Goal: Entertainment & Leisure: Consume media (video, audio)

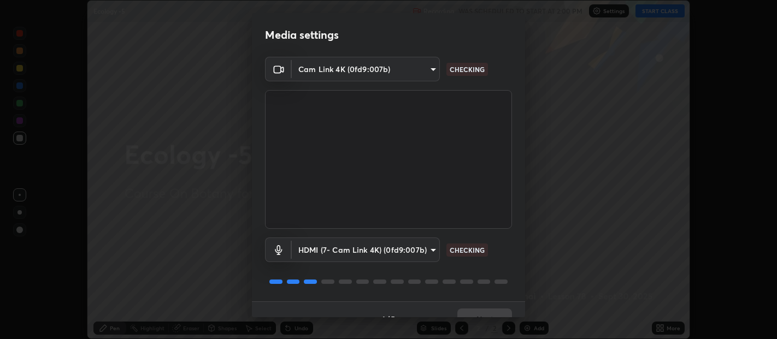
scroll to position [19, 0]
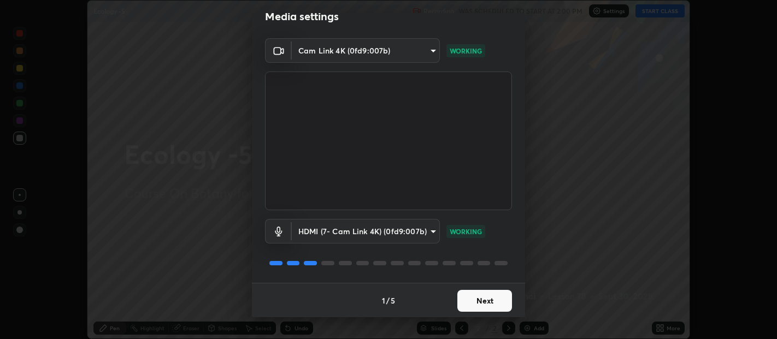
click at [476, 302] on button "Next" at bounding box center [484, 301] width 55 height 22
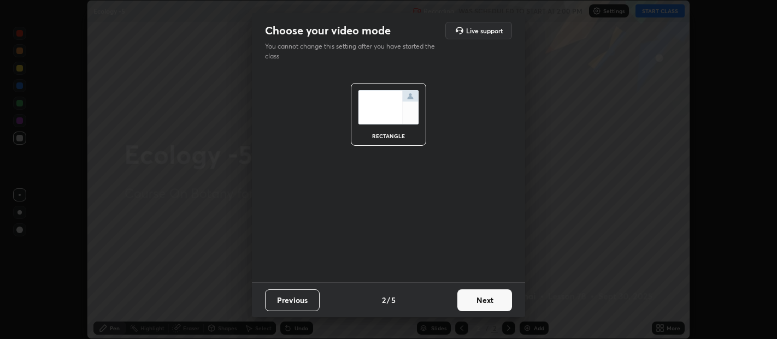
click at [487, 300] on button "Next" at bounding box center [484, 301] width 55 height 22
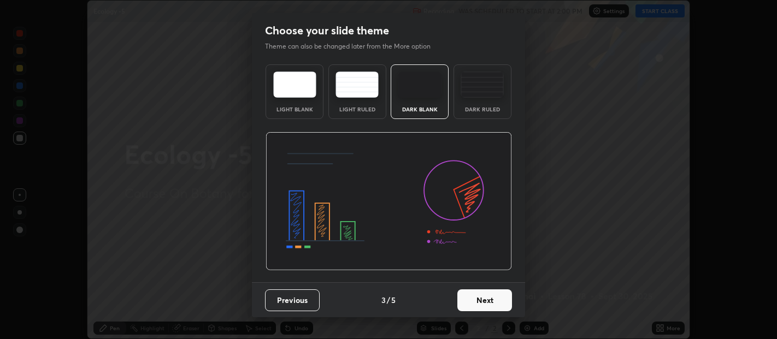
click at [499, 305] on button "Next" at bounding box center [484, 301] width 55 height 22
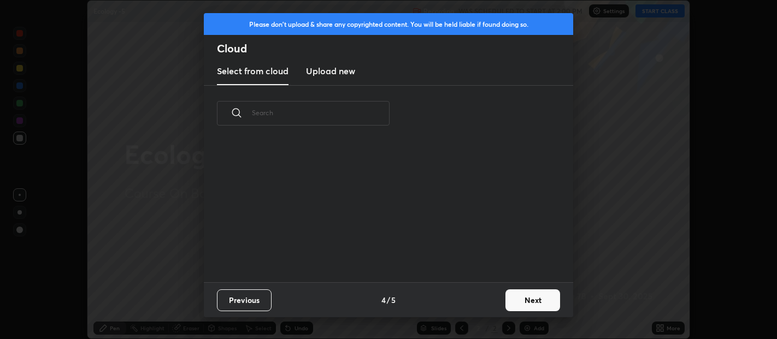
click at [521, 303] on button "Next" at bounding box center [532, 301] width 55 height 22
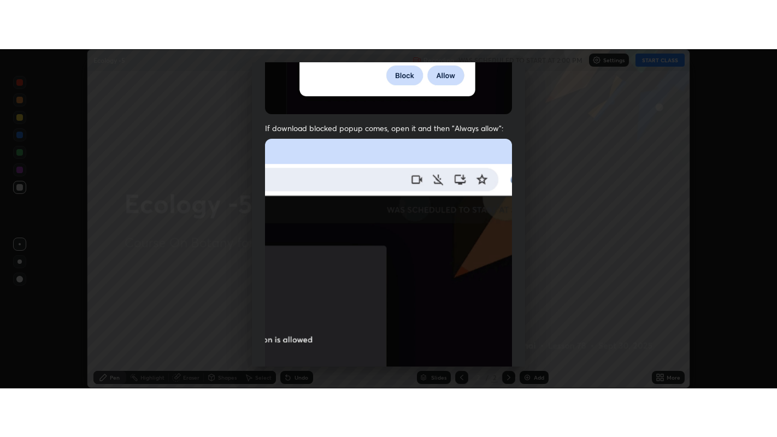
scroll to position [241, 0]
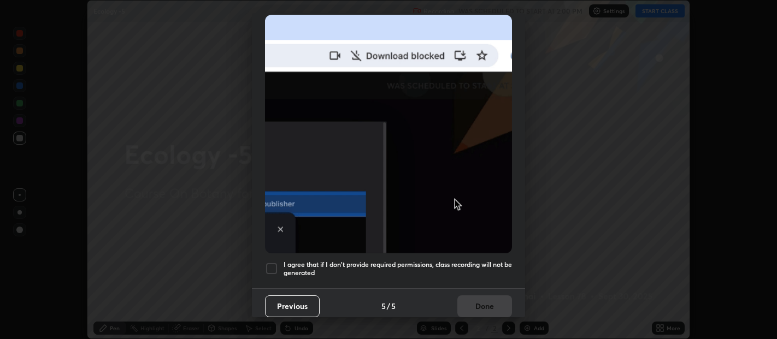
click at [269, 264] on div at bounding box center [271, 268] width 13 height 13
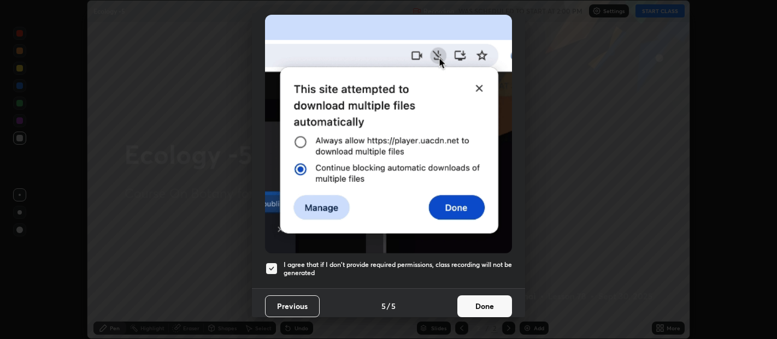
click at [477, 299] on button "Done" at bounding box center [484, 307] width 55 height 22
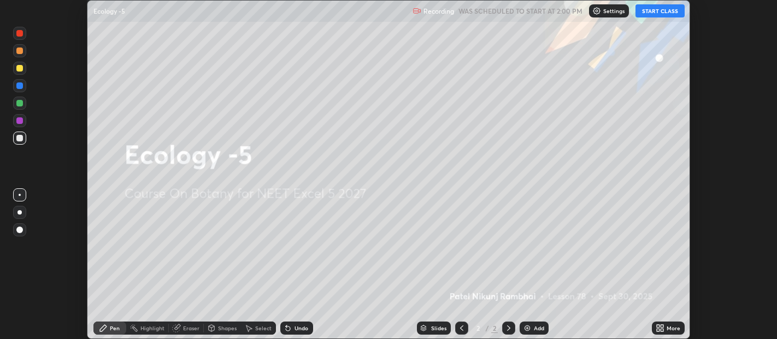
click at [660, 10] on button "START CLASS" at bounding box center [659, 10] width 49 height 13
click at [661, 327] on icon at bounding box center [661, 326] width 3 height 3
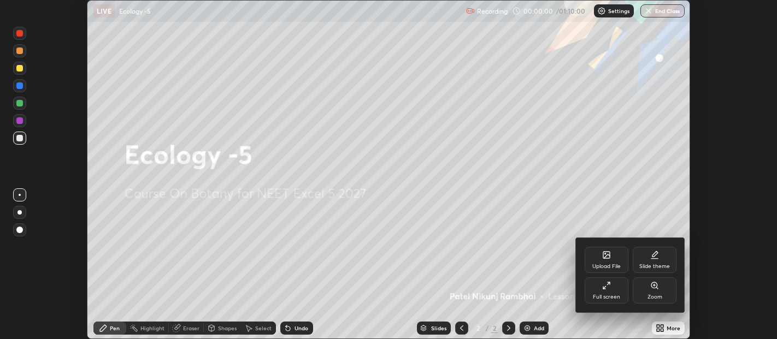
click at [611, 291] on div "Full screen" at bounding box center [606, 290] width 44 height 26
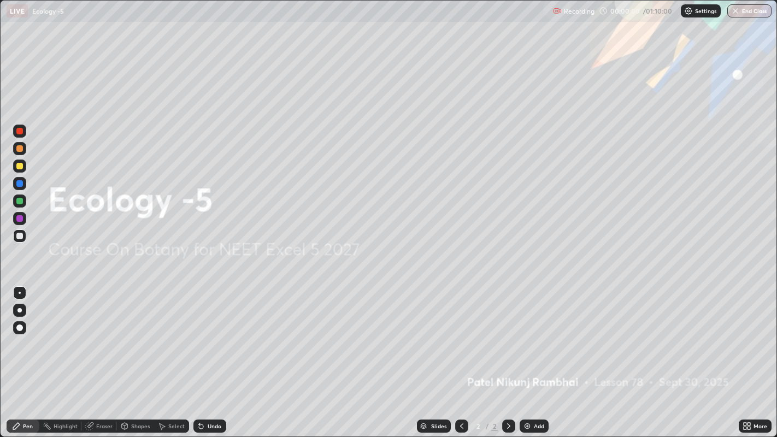
scroll to position [437, 777]
click at [525, 339] on img at bounding box center [527, 426] width 9 height 9
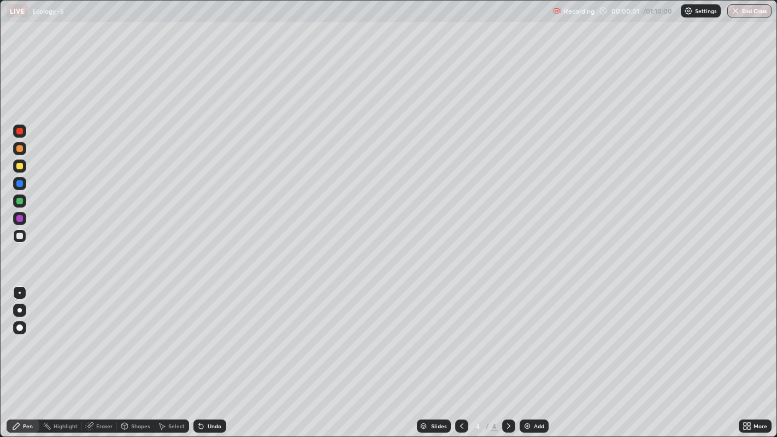
click at [526, 339] on img at bounding box center [527, 426] width 9 height 9
click at [527, 339] on img at bounding box center [527, 426] width 9 height 9
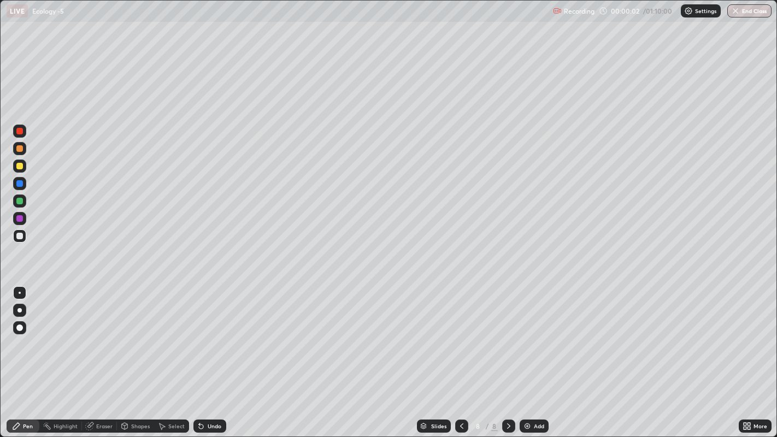
click at [525, 339] on img at bounding box center [527, 426] width 9 height 9
click at [524, 339] on img at bounding box center [527, 426] width 9 height 9
click at [525, 339] on img at bounding box center [527, 426] width 9 height 9
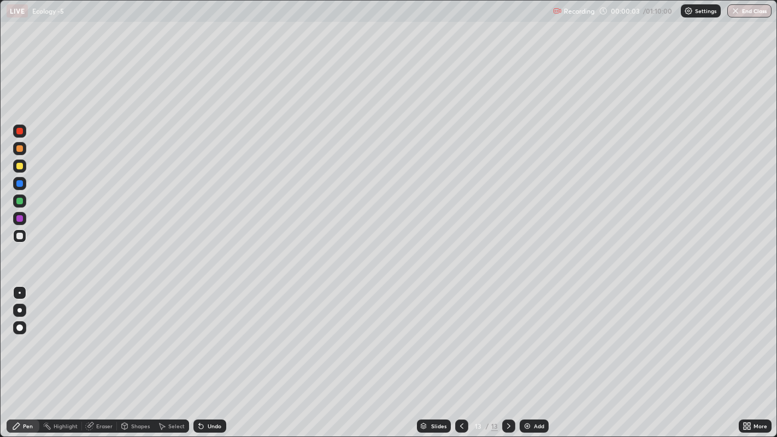
click at [525, 339] on img at bounding box center [527, 426] width 9 height 9
click at [527, 339] on img at bounding box center [527, 426] width 9 height 9
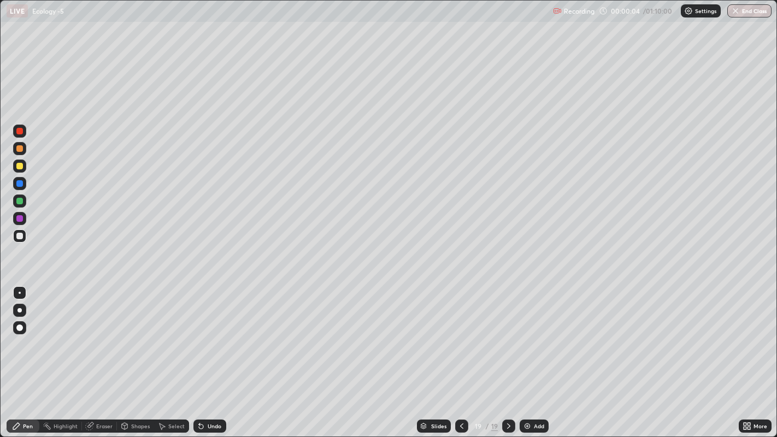
click at [527, 339] on img at bounding box center [527, 426] width 9 height 9
click at [461, 339] on icon at bounding box center [460, 425] width 3 height 5
click at [459, 339] on icon at bounding box center [461, 426] width 9 height 9
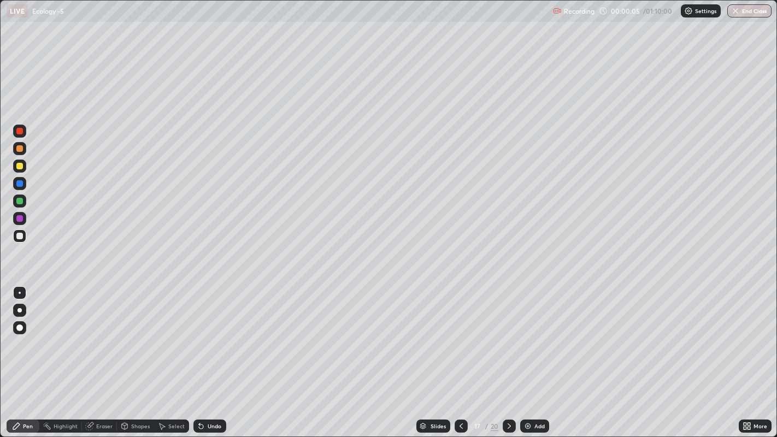
click at [460, 339] on icon at bounding box center [460, 425] width 3 height 5
click at [458, 339] on icon at bounding box center [461, 426] width 9 height 9
click at [459, 339] on icon at bounding box center [461, 426] width 9 height 9
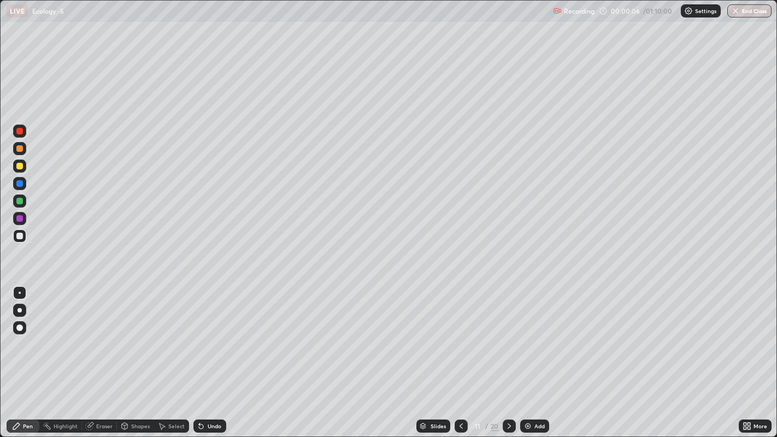
click at [459, 339] on icon at bounding box center [461, 426] width 9 height 9
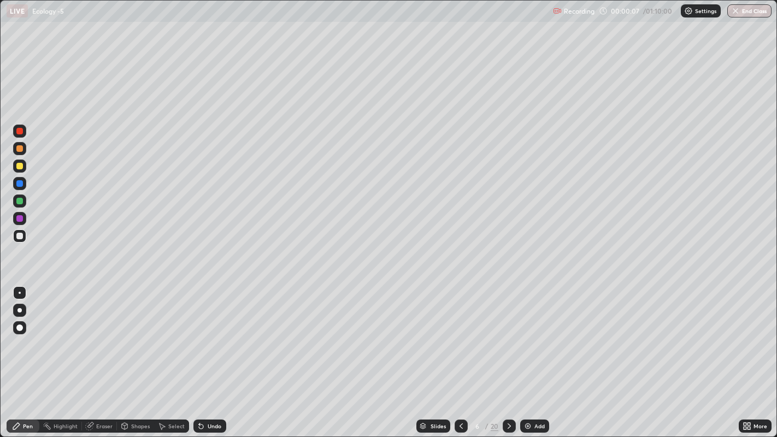
click at [458, 339] on icon at bounding box center [461, 426] width 9 height 9
click at [459, 339] on icon at bounding box center [461, 426] width 9 height 9
click at [458, 339] on icon at bounding box center [461, 426] width 9 height 9
click at [19, 310] on div at bounding box center [19, 310] width 4 height 4
click at [101, 339] on div "Eraser" at bounding box center [104, 425] width 16 height 5
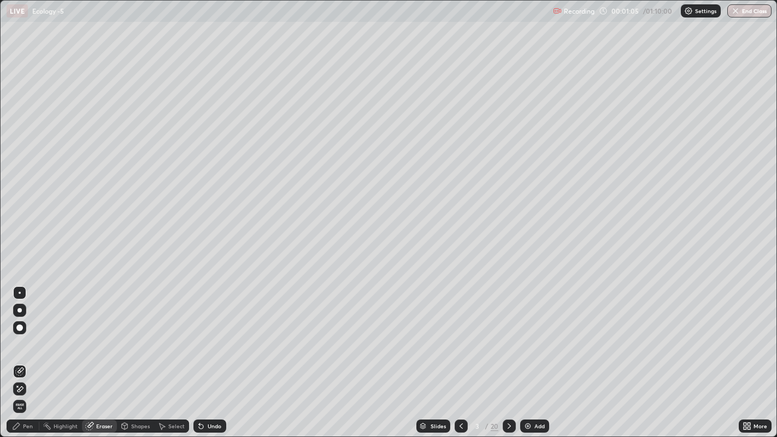
click at [25, 339] on div "Pen" at bounding box center [28, 425] width 10 height 5
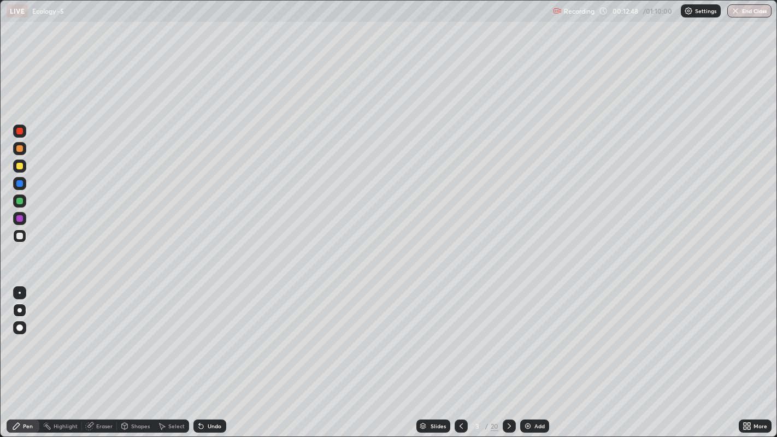
click at [508, 339] on icon at bounding box center [509, 426] width 9 height 9
click at [751, 8] on button "End Class" at bounding box center [749, 10] width 44 height 13
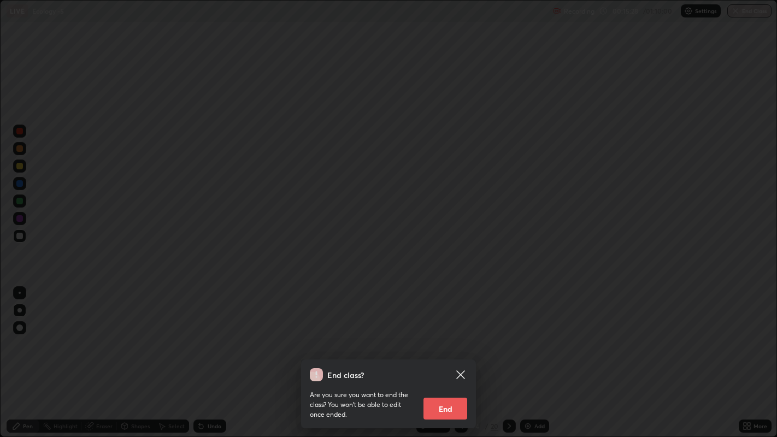
click at [446, 339] on button "End" at bounding box center [445, 409] width 44 height 22
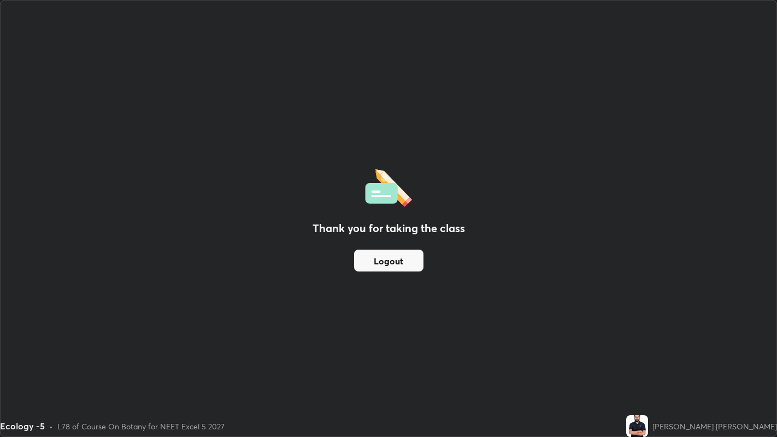
click at [386, 265] on button "Logout" at bounding box center [388, 261] width 69 height 22
